Goal: Task Accomplishment & Management: Use online tool/utility

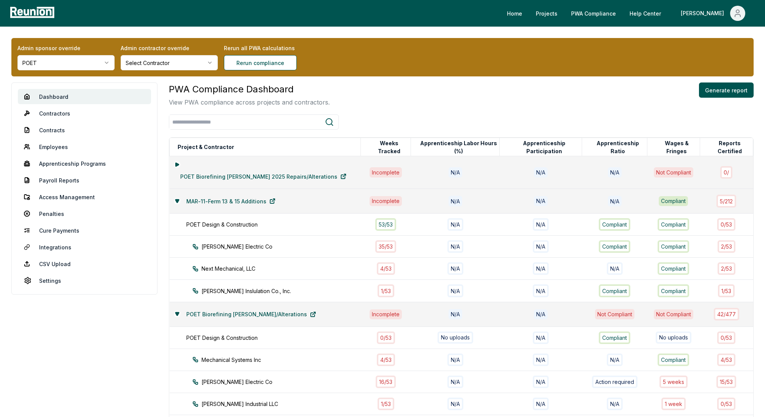
click at [70, 61] on html "Please visit us on your desktop We're working on making our marketplace mobile-…" at bounding box center [382, 345] width 765 height 691
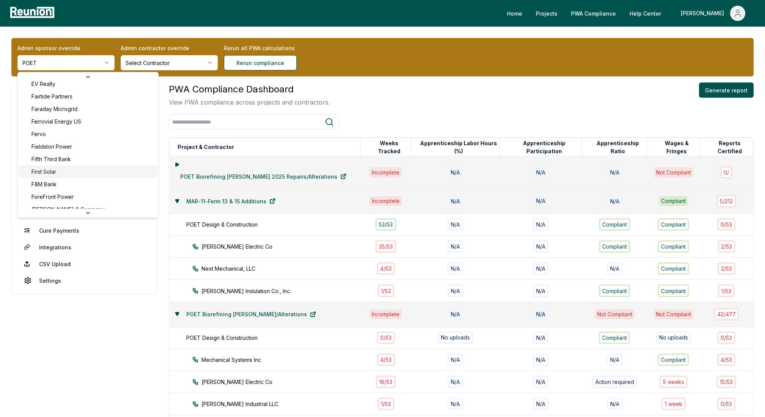
scroll to position [1286, 0]
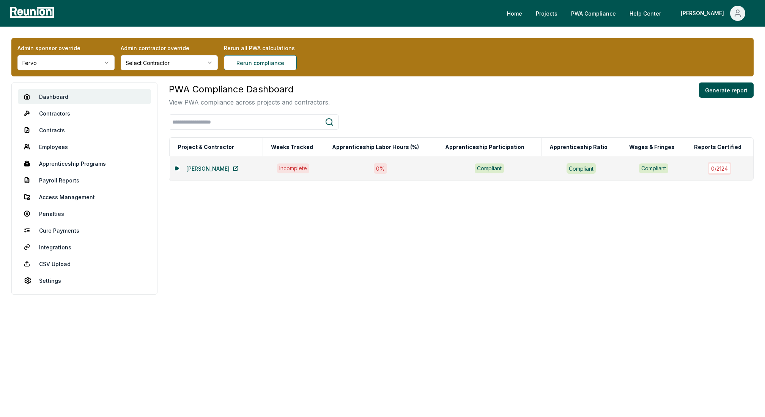
click at [174, 164] on div "[PERSON_NAME]" at bounding box center [216, 168] width 84 height 15
click at [177, 167] on icon at bounding box center [177, 167] width 3 height 3
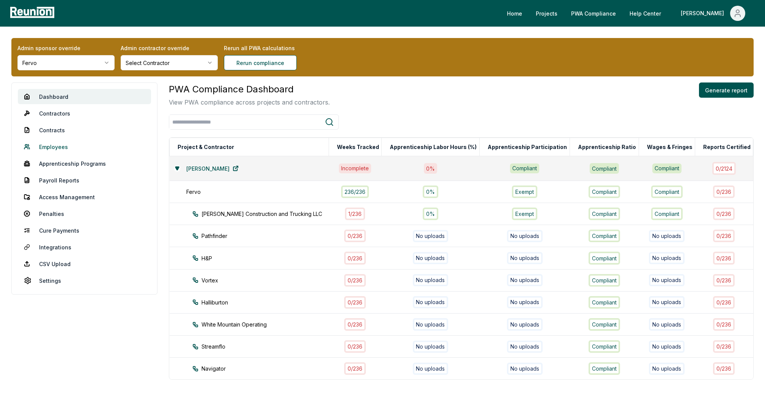
click at [56, 144] on link "Employees" at bounding box center [84, 146] width 133 height 15
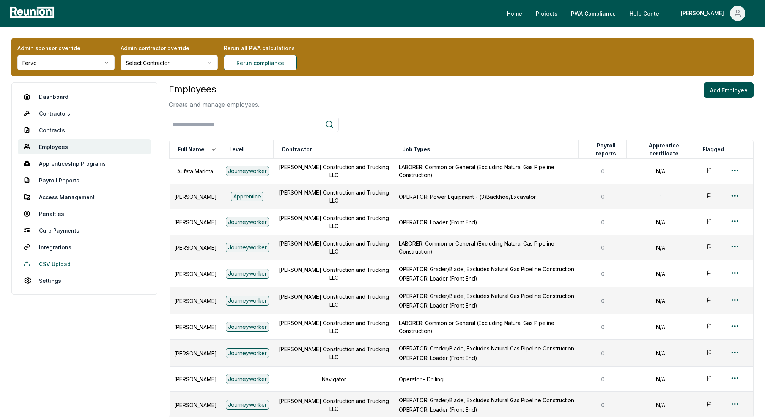
click at [46, 268] on link "CSV Upload" at bounding box center [84, 263] width 133 height 15
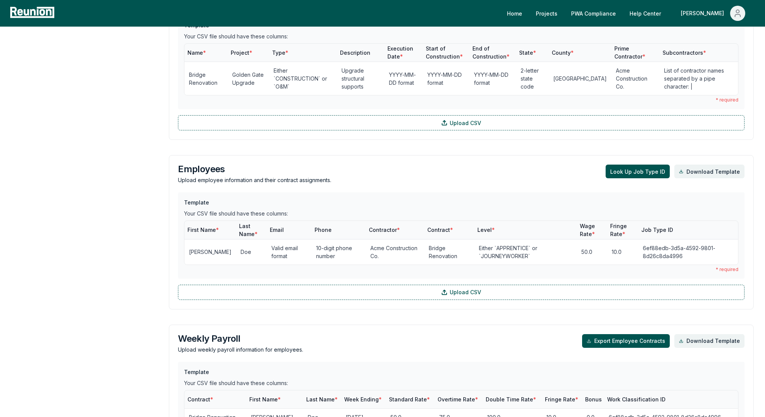
scroll to position [497, 0]
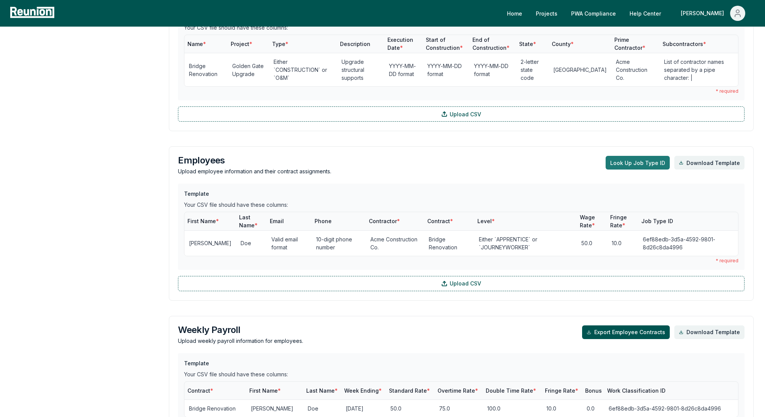
click at [646, 162] on button "Look Up Job Type ID" at bounding box center [638, 163] width 64 height 14
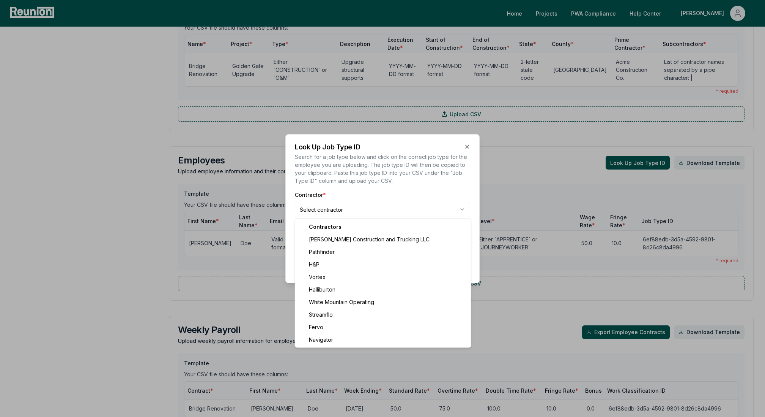
click at [311, 208] on body "Please visit us on your desktop We're working on making our marketplace mobile-…" at bounding box center [382, 137] width 765 height 1269
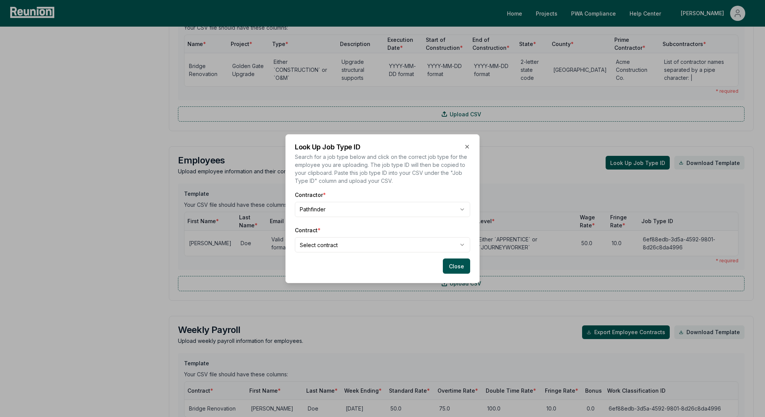
click at [317, 235] on div "Contract * Select contract" at bounding box center [382, 239] width 175 height 26
click at [318, 244] on body "Please visit us on your desktop We're working on making our marketplace mobile-…" at bounding box center [382, 137] width 765 height 1269
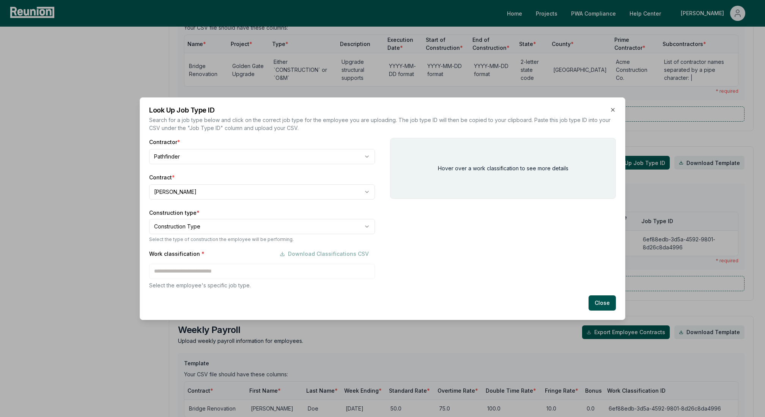
click at [205, 229] on body "Please visit us on your desktop We're working on making our marketplace mobile-…" at bounding box center [382, 137] width 765 height 1269
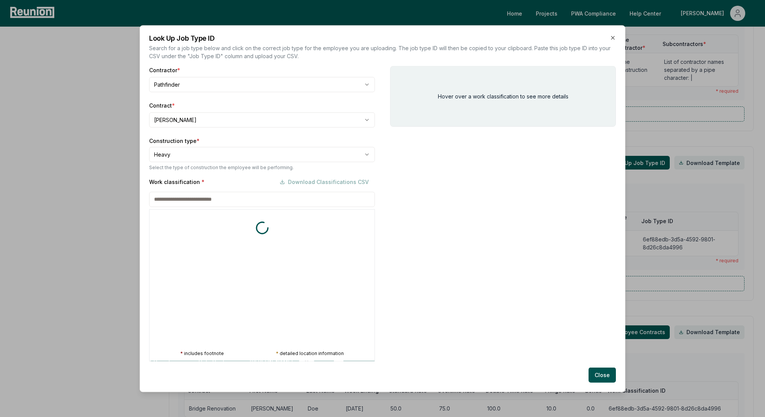
click at [166, 272] on div "Work classification * Download Classifications CSV * includes footnote * detail…" at bounding box center [262, 267] width 226 height 187
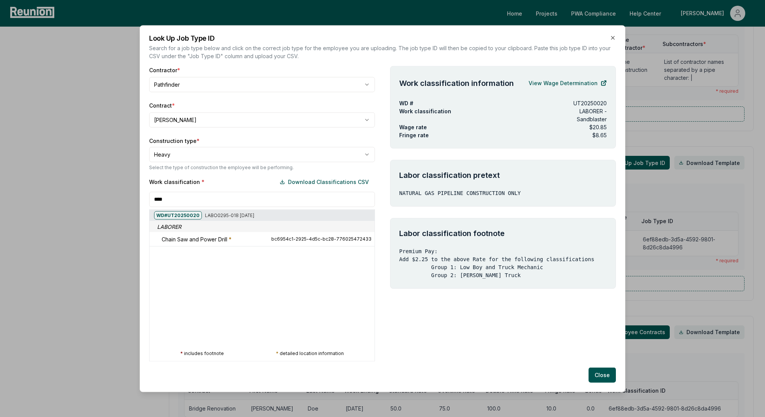
scroll to position [0, 0]
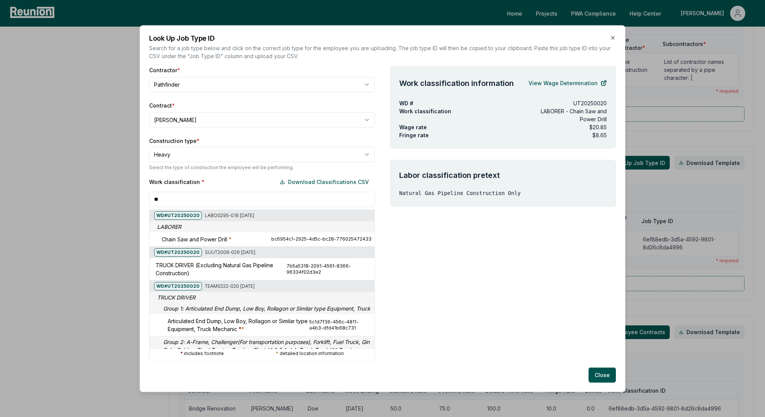
type input "*"
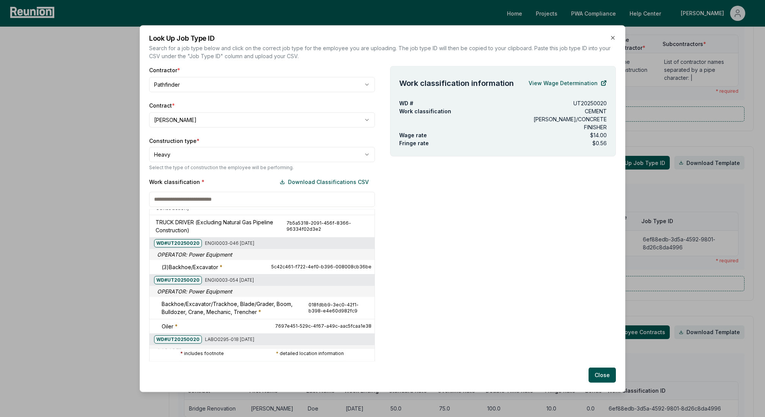
scroll to position [213, 0]
